Goal: Task Accomplishment & Management: Manage account settings

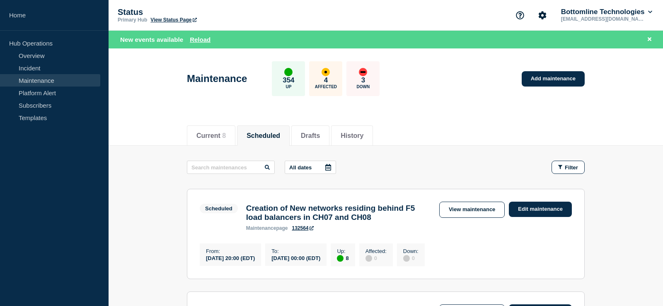
click at [525, 208] on link "Edit maintenance" at bounding box center [540, 209] width 63 height 15
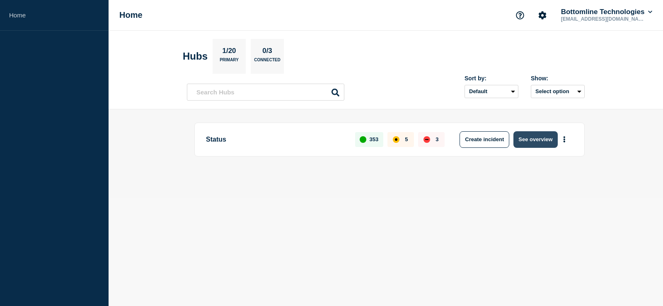
click at [545, 141] on button "See overview" at bounding box center [535, 139] width 44 height 17
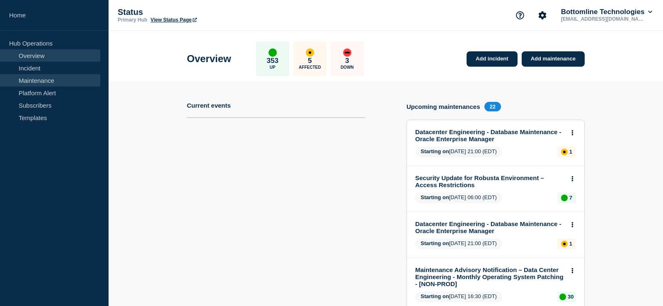
click at [26, 77] on link "Maintenance" at bounding box center [50, 80] width 100 height 12
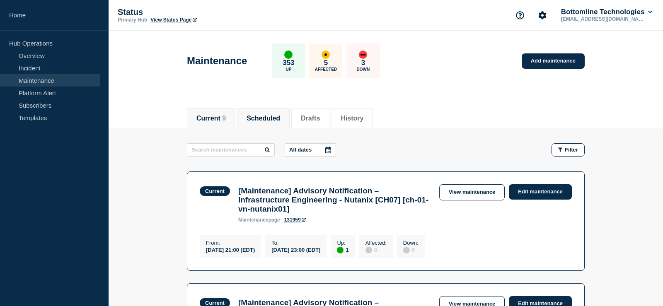
click at [278, 120] on button "Scheduled" at bounding box center [264, 118] width 34 height 7
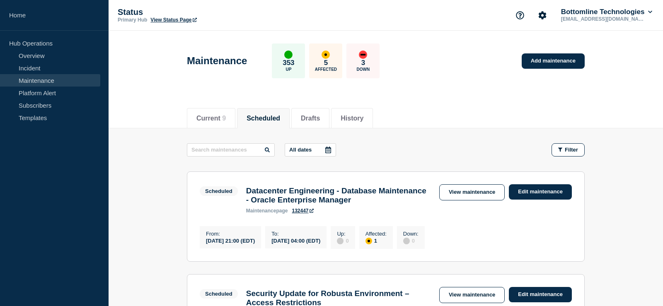
click at [393, 123] on div "Current 9 Scheduled Drafts History" at bounding box center [386, 114] width 398 height 28
click at [363, 119] on button "History" at bounding box center [352, 118] width 23 height 7
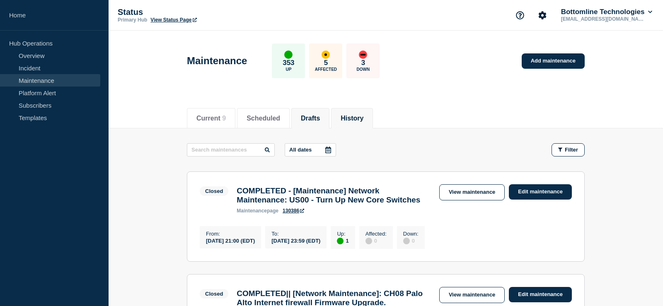
click at [319, 121] on button "Drafts" at bounding box center [310, 118] width 19 height 7
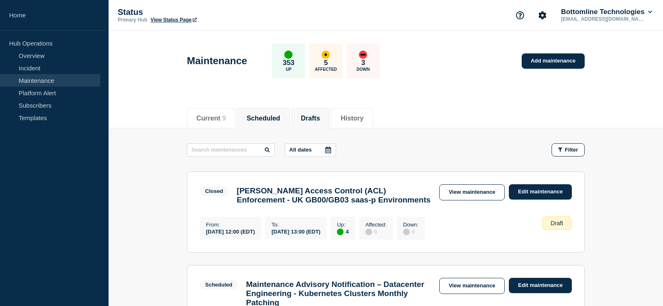
click at [278, 122] on button "Scheduled" at bounding box center [264, 118] width 34 height 7
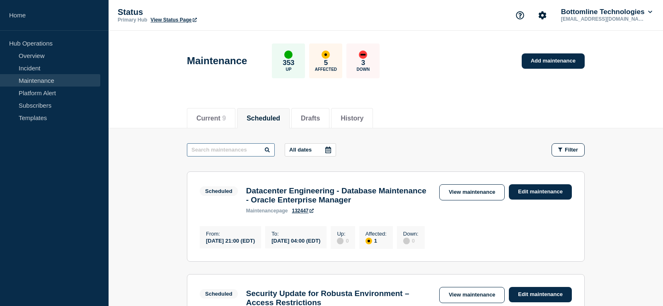
click at [223, 148] on input "text" at bounding box center [231, 149] width 88 height 13
type input "Creation"
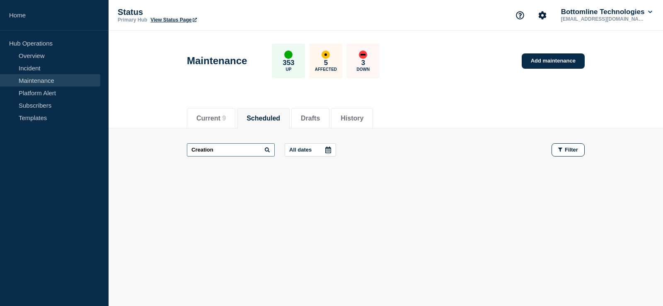
drag, startPoint x: 236, startPoint y: 152, endPoint x: 129, endPoint y: 145, distance: 107.6
click at [187, 145] on input "Creation" at bounding box center [231, 149] width 88 height 13
click at [207, 124] on li "Current 9" at bounding box center [211, 118] width 48 height 20
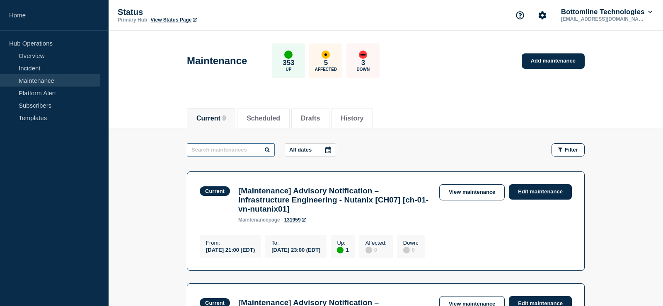
click at [207, 151] on input "text" at bounding box center [231, 149] width 88 height 13
paste input "Creation"
type input "Creation"
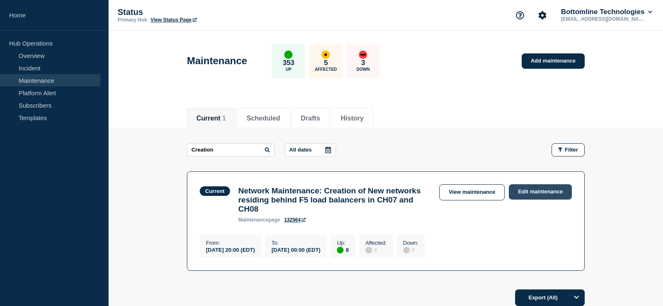
click at [544, 195] on link "Edit maintenance" at bounding box center [540, 191] width 63 height 15
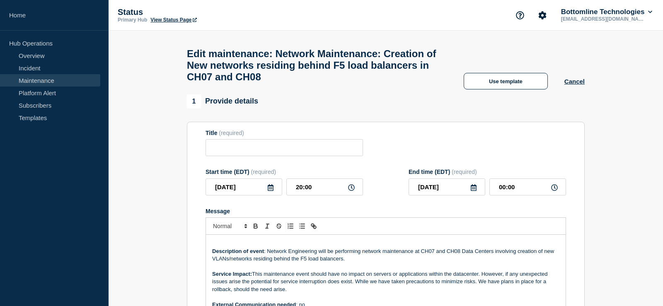
type input "Network Maintenance: Creation of New networks residing behind F5 load balancers…"
type input "20:00"
type input "2025-08-11"
type input "00:00"
checkbox input "true"
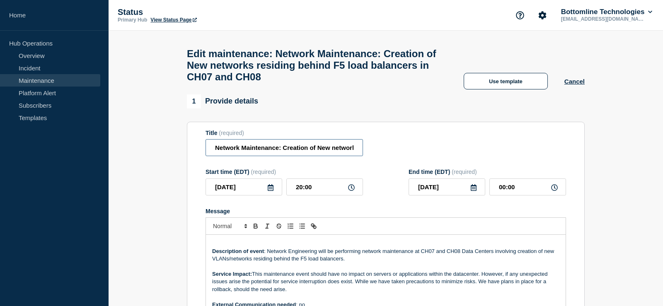
click at [211, 155] on input "Network Maintenance: Creation of New networks residing behind F5 load balancers…" at bounding box center [284, 147] width 157 height 17
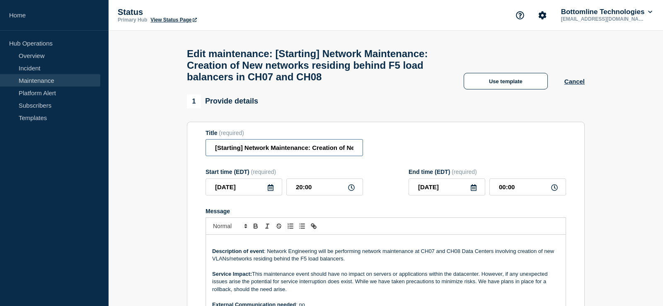
type input "[Starting] Network Maintenance: Creation of New networks residing behind F5 loa…"
click at [406, 109] on div "1 Provide details" at bounding box center [386, 101] width 398 height 14
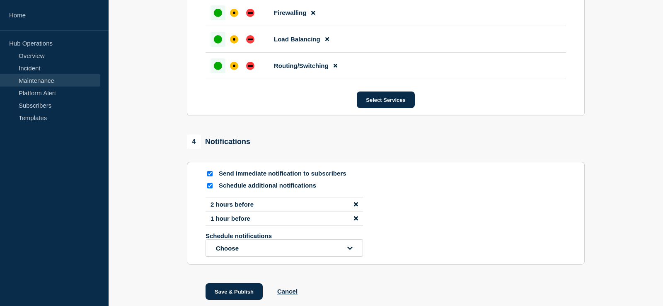
scroll to position [753, 0]
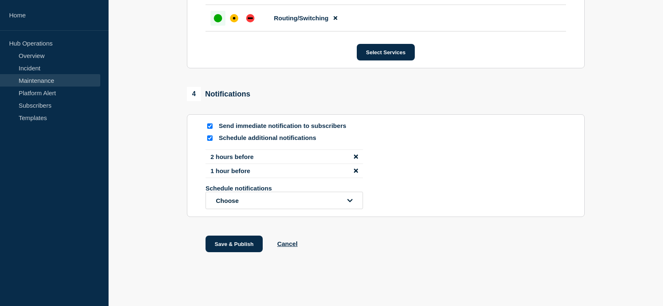
click at [209, 136] on input "Schedule additional notifications" at bounding box center [209, 137] width 5 height 5
checkbox input "false"
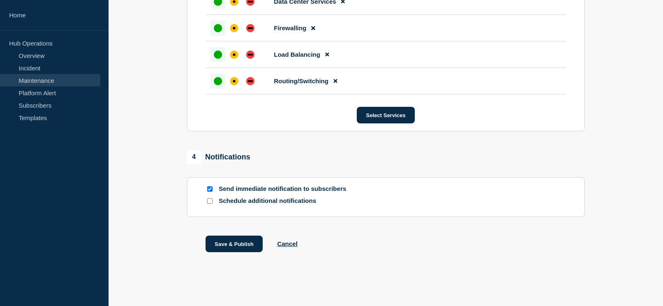
scroll to position [689, 0]
click at [213, 240] on button "Save & Publish" at bounding box center [234, 244] width 57 height 17
